Goal: Transaction & Acquisition: Obtain resource

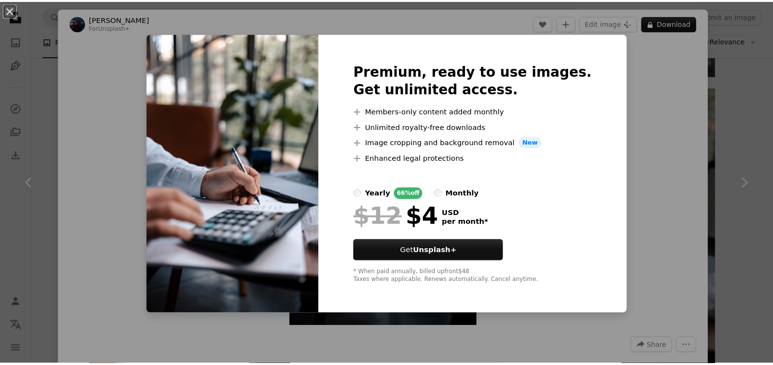
scroll to position [350, 0]
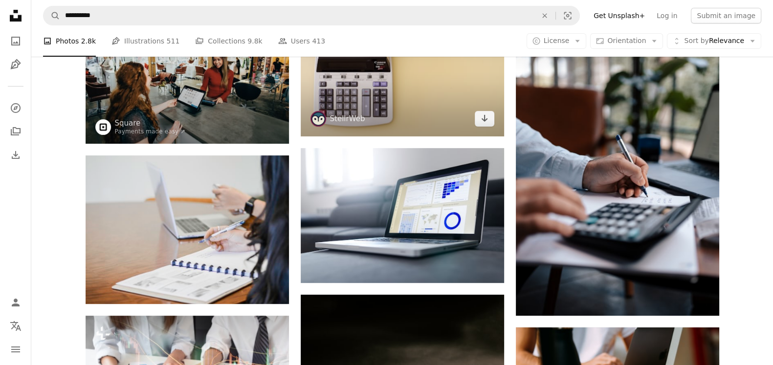
scroll to position [427, 0]
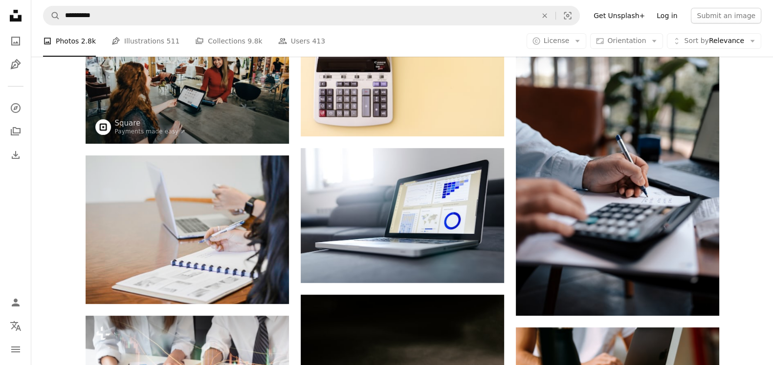
click at [678, 15] on link "Log in" at bounding box center [666, 16] width 32 height 16
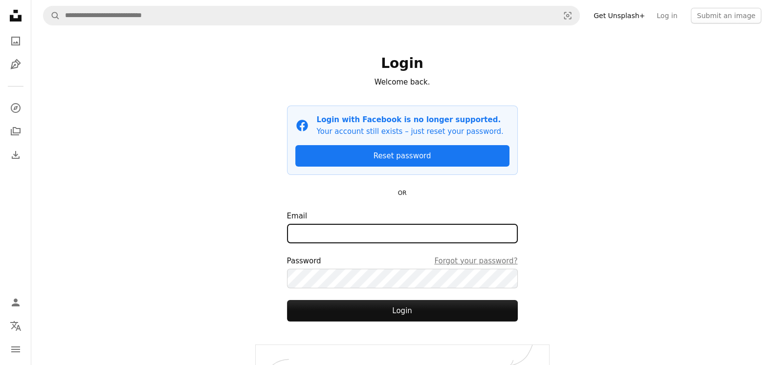
click at [381, 230] on input "Email" at bounding box center [402, 234] width 231 height 20
